Goal: Find specific page/section: Find specific page/section

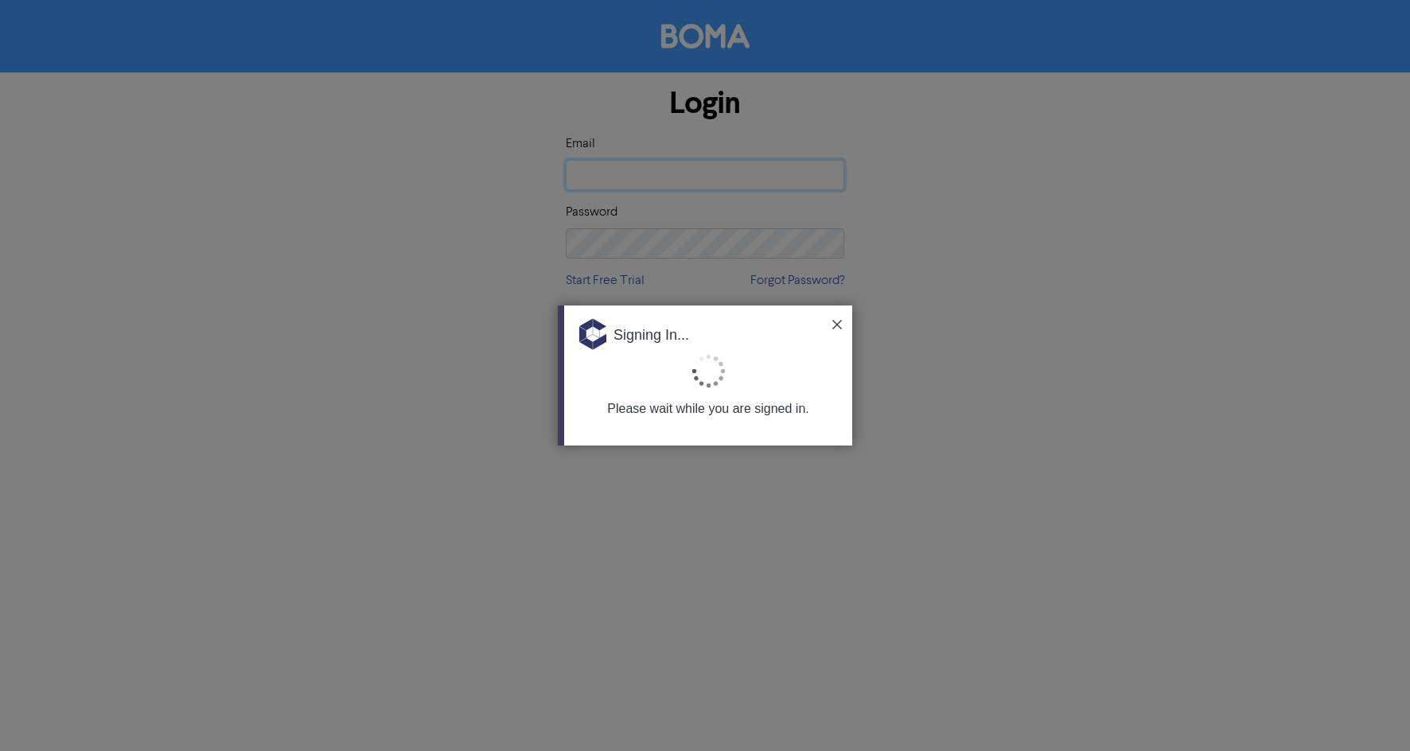
type input "[PERSON_NAME][EMAIL_ADDRESS][DOMAIN_NAME][PERSON_NAME]"
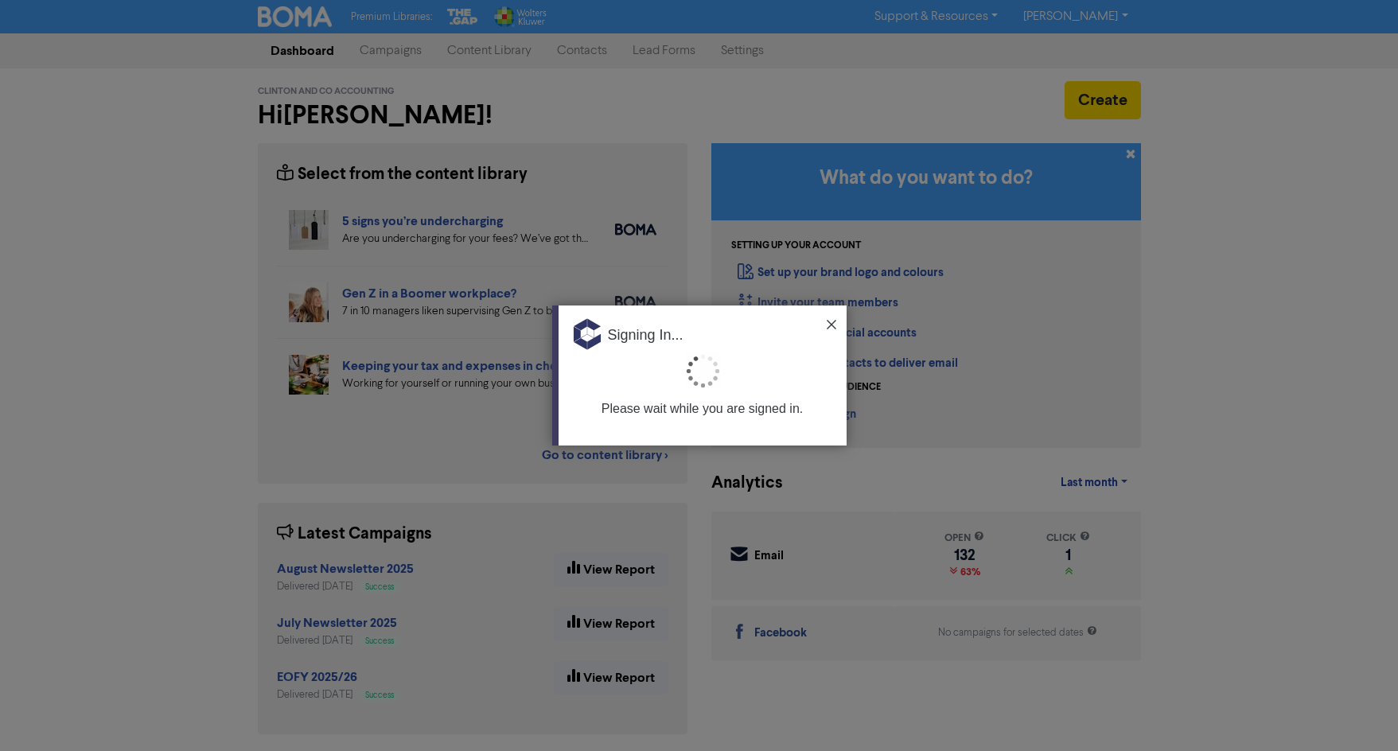
click at [836, 322] on img at bounding box center [832, 325] width 10 height 10
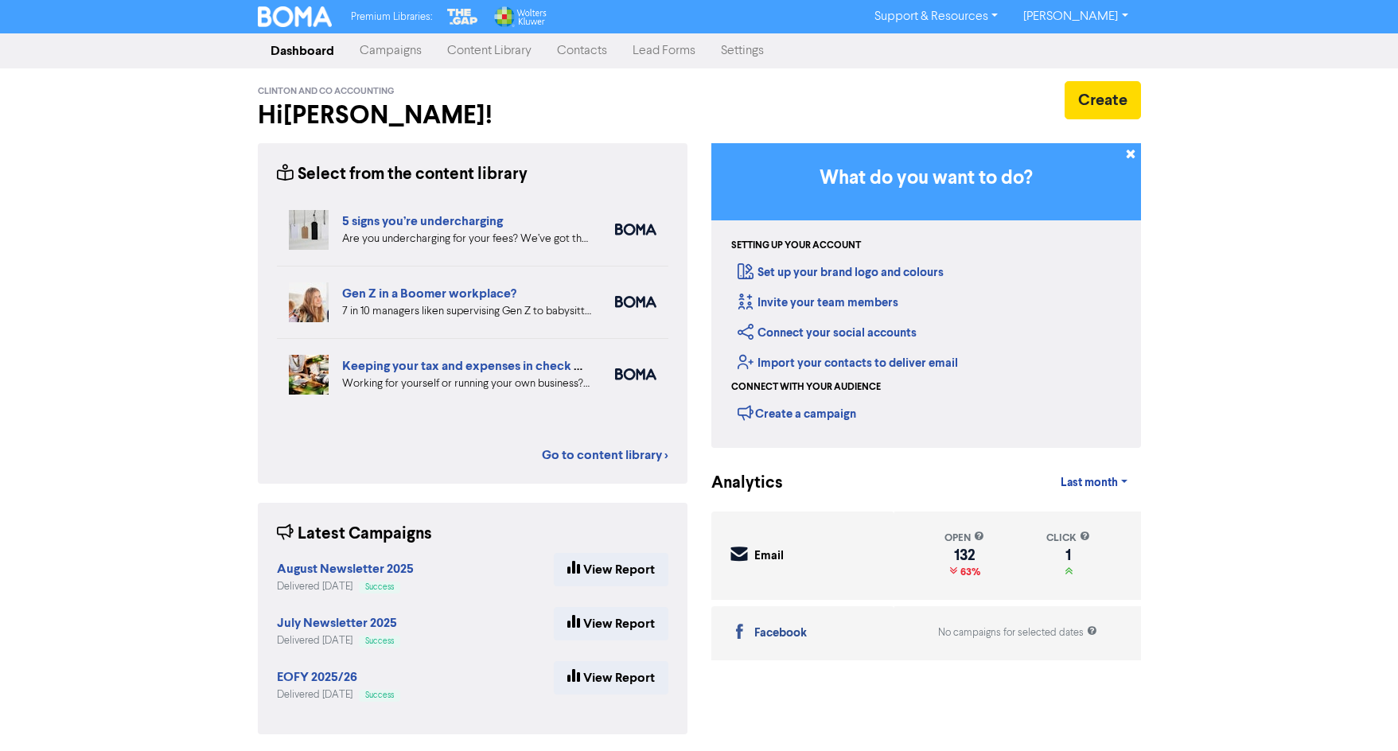
click at [578, 55] on link "Contacts" at bounding box center [582, 51] width 76 height 32
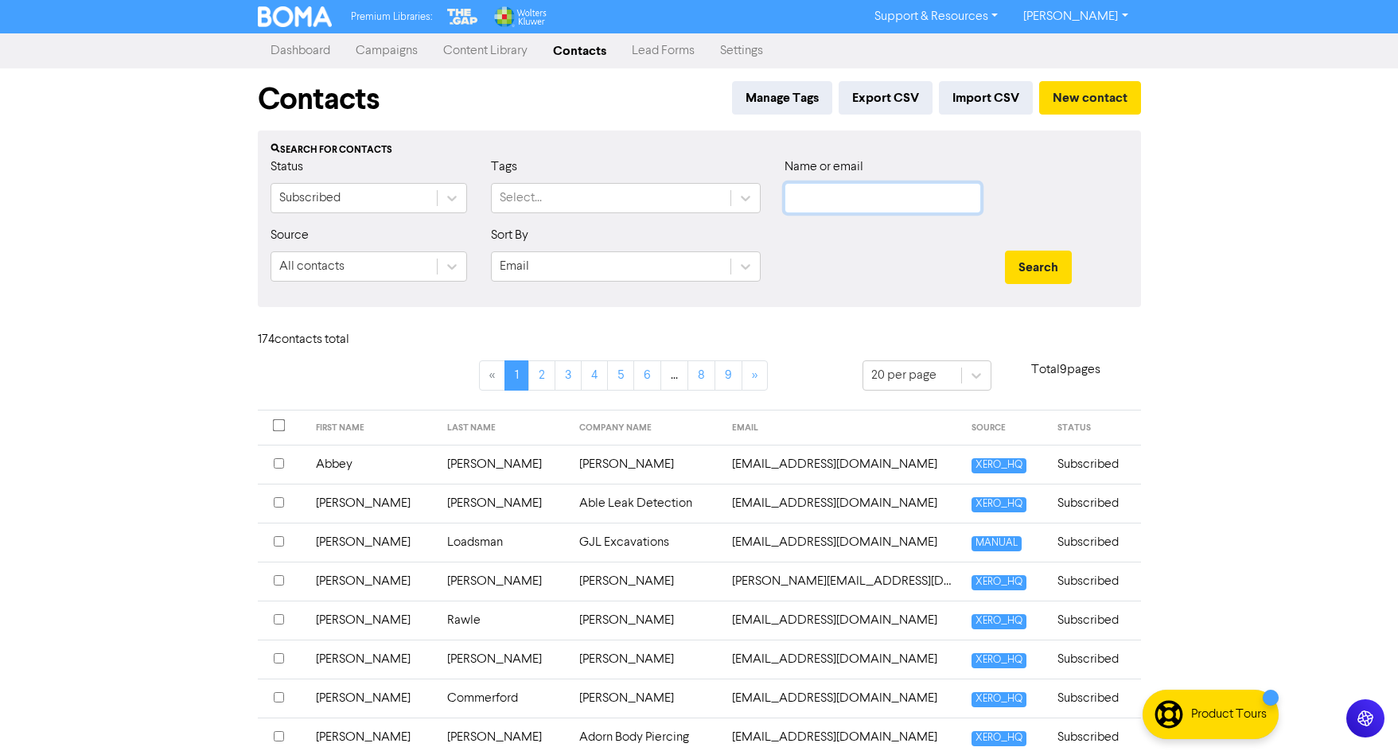
click at [884, 197] on input "text" at bounding box center [883, 198] width 197 height 30
type input "[PERSON_NAME]"
click at [1049, 274] on button "Search" at bounding box center [1038, 267] width 67 height 33
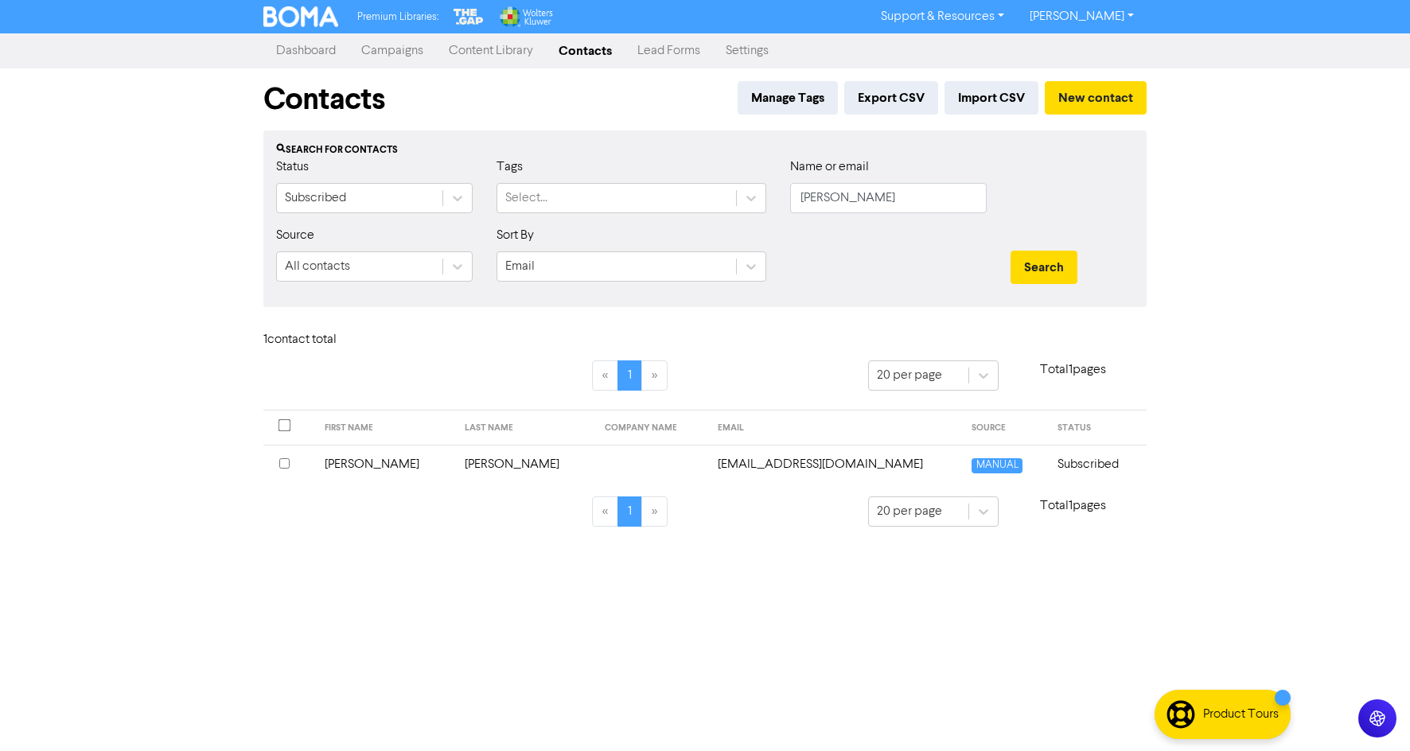
click at [712, 460] on td "[EMAIL_ADDRESS][DOMAIN_NAME]" at bounding box center [835, 464] width 255 height 39
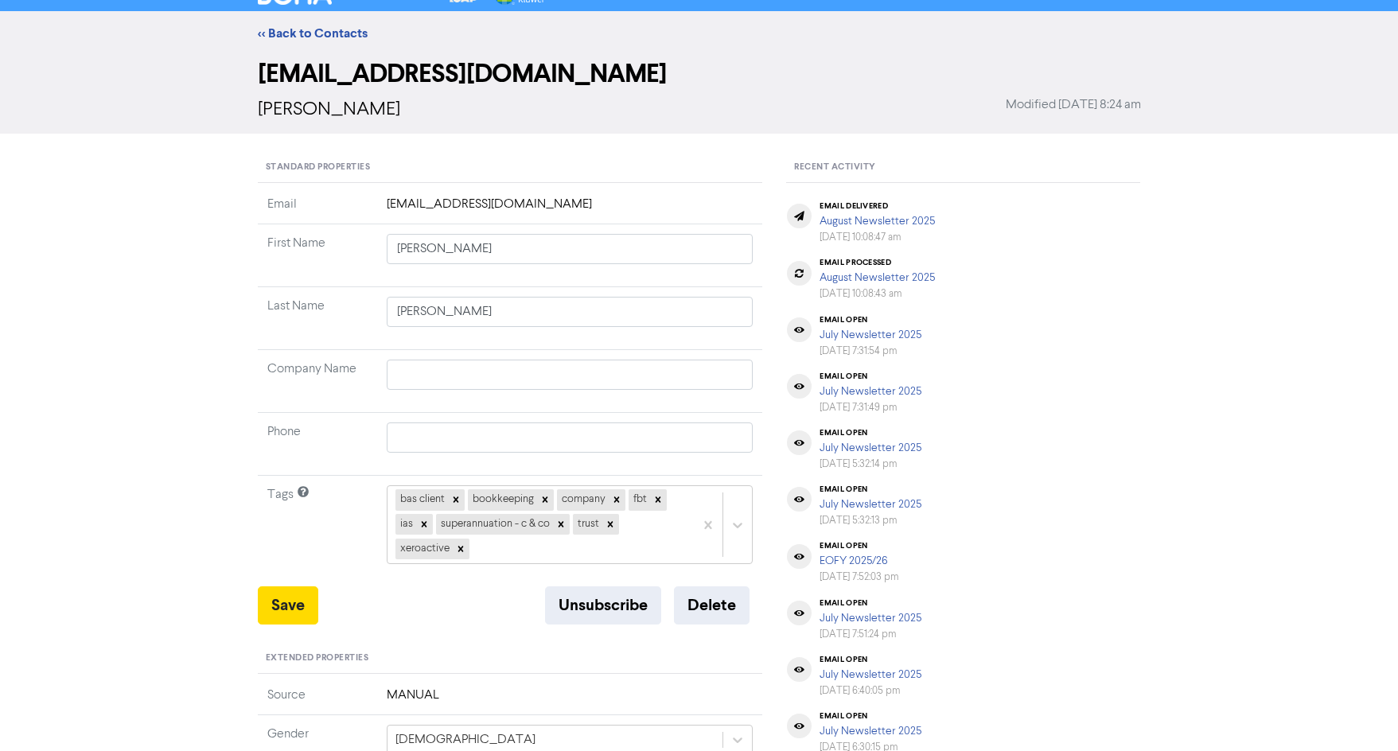
scroll to position [24, 0]
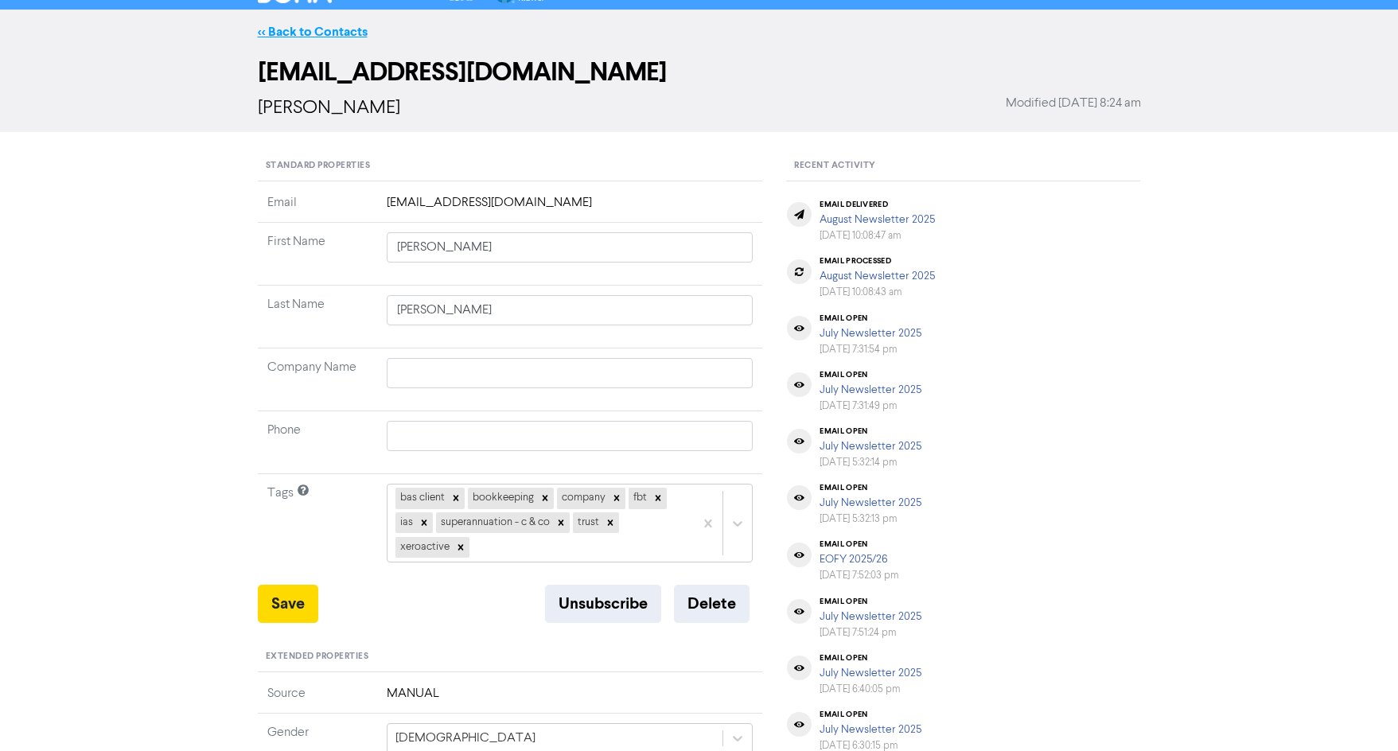
click at [291, 29] on link "<< Back to Contacts" at bounding box center [313, 32] width 110 height 16
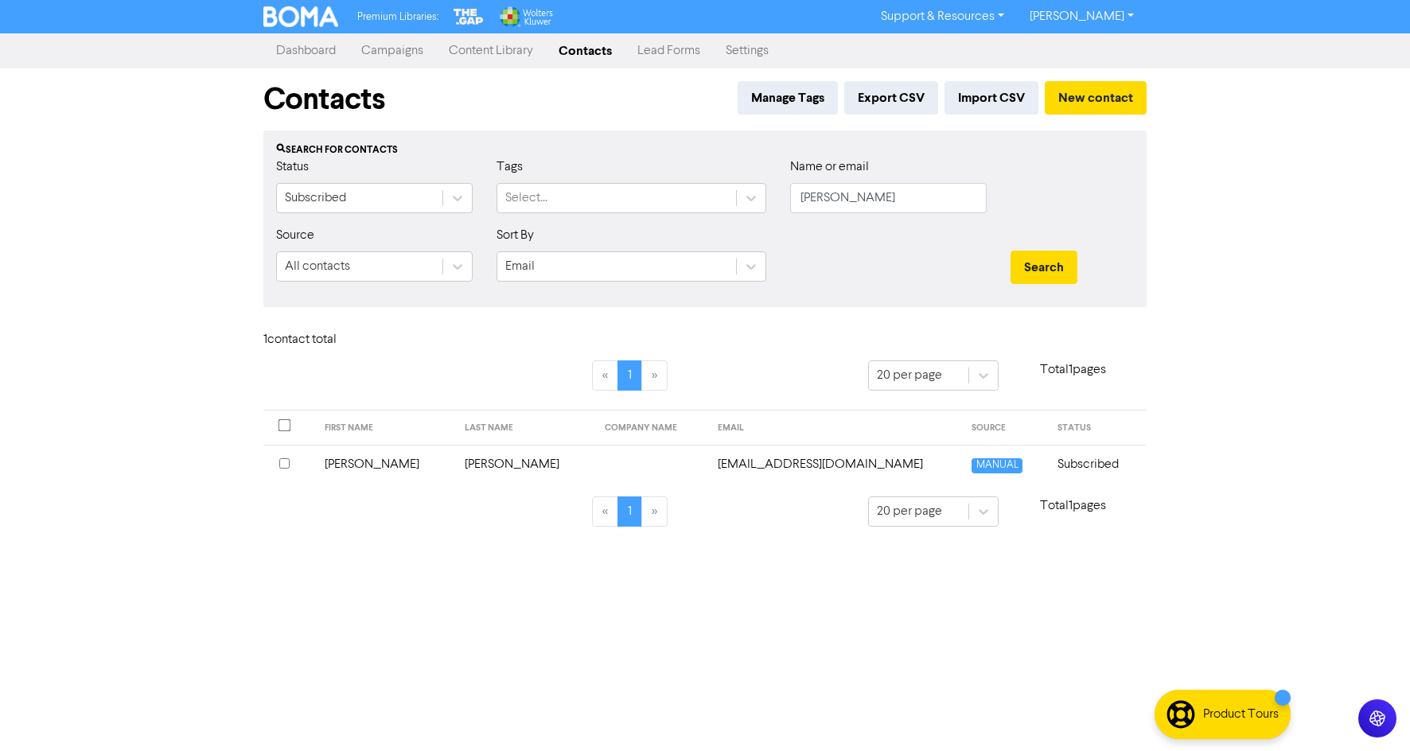
click at [388, 51] on link "Campaigns" at bounding box center [393, 51] width 88 height 32
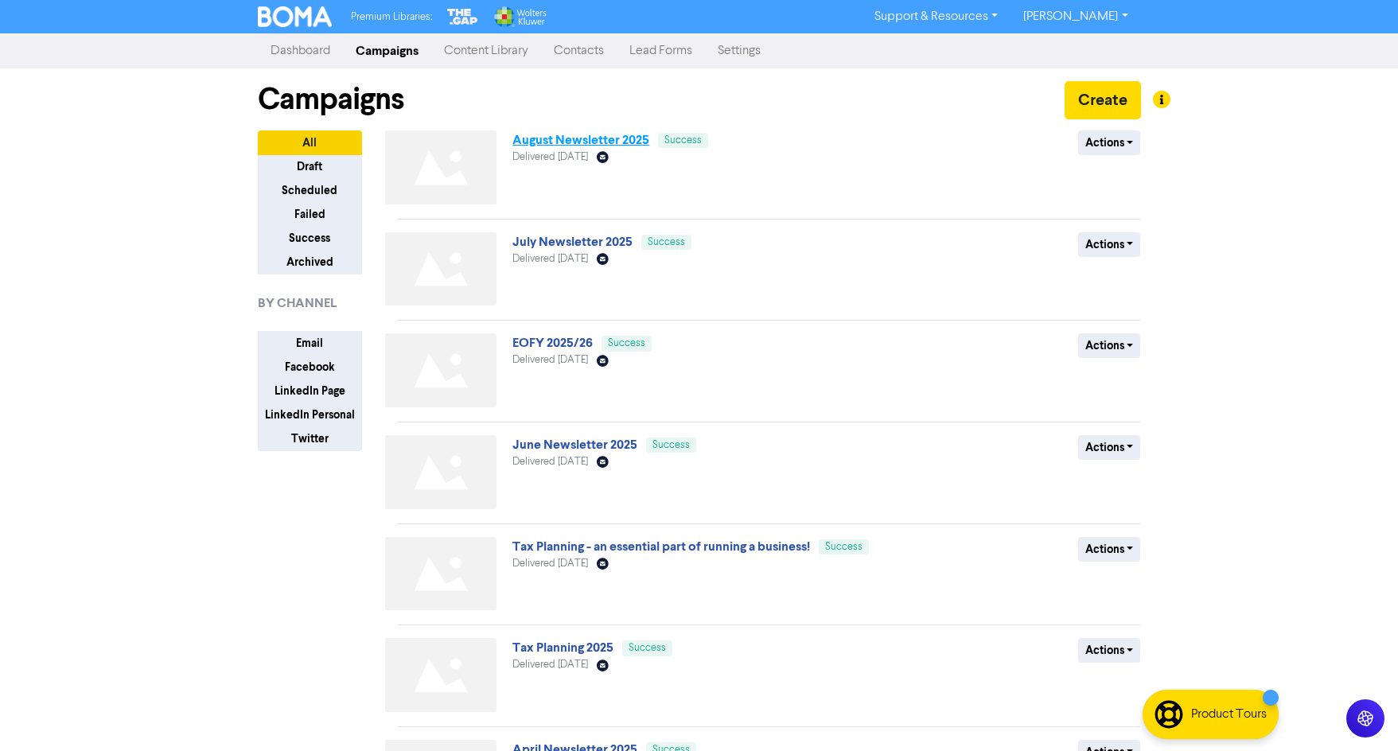
click at [571, 136] on link "August Newsletter 2025" at bounding box center [581, 140] width 137 height 16
